Goal: Task Accomplishment & Management: Complete application form

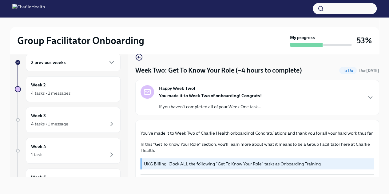
scroll to position [569, 0]
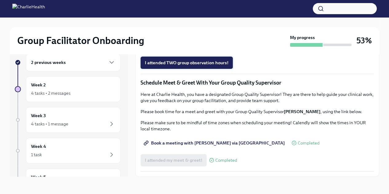
click at [190, 65] on span "I attended TWO group observation hours!" at bounding box center [187, 63] width 84 height 6
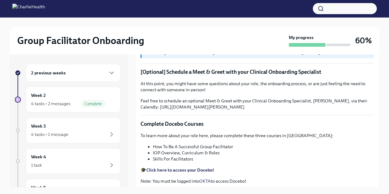
scroll to position [130, 0]
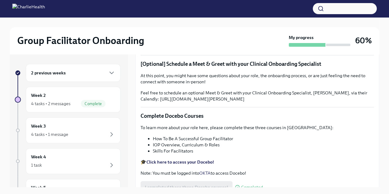
click at [97, 69] on div "2 previous weeks" at bounding box center [73, 72] width 84 height 7
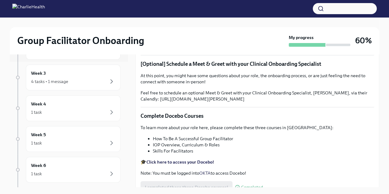
scroll to position [126, 0]
click at [99, 73] on div "Week 3 4 tasks • 1 message" at bounding box center [73, 76] width 84 height 15
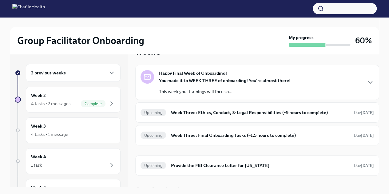
scroll to position [24, 0]
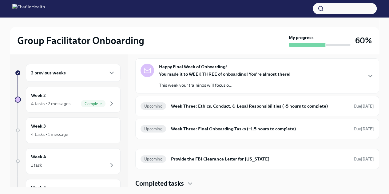
click at [326, 104] on h6 "Week Three: Ethics, Conduct, & Legal Responsibilities (~5 hours to complete)" at bounding box center [260, 106] width 178 height 7
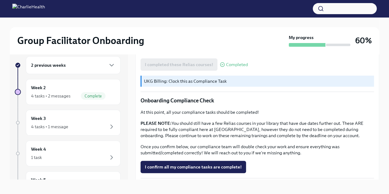
scroll to position [10, 0]
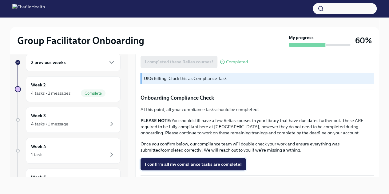
click at [203, 161] on span "I confirm all my compliance tasks are complete!" at bounding box center [193, 164] width 97 height 6
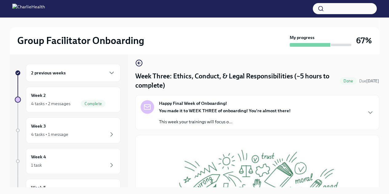
scroll to position [0, 0]
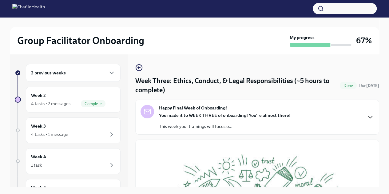
click at [367, 117] on icon "button" at bounding box center [369, 116] width 7 height 7
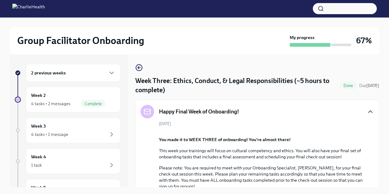
click at [366, 111] on icon "button" at bounding box center [369, 111] width 7 height 7
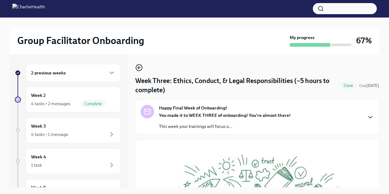
click at [139, 68] on icon "button" at bounding box center [139, 68] width 2 height 0
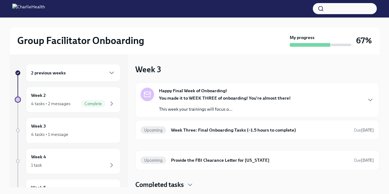
scroll to position [1, 0]
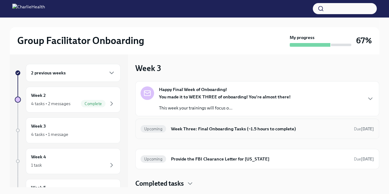
click at [364, 129] on strong "[DATE]" at bounding box center [367, 129] width 13 height 5
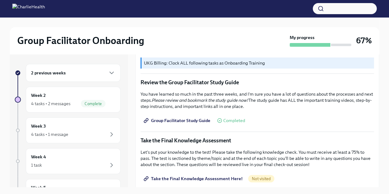
scroll to position [252, 0]
